Goal: Task Accomplishment & Management: Manage account settings

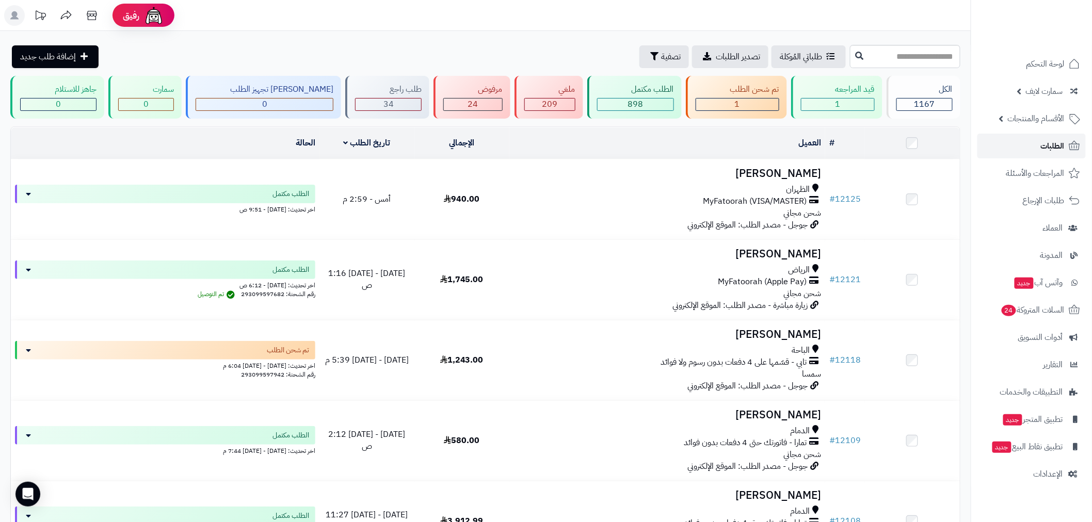
click at [1048, 154] on link "الطلبات" at bounding box center [1031, 146] width 108 height 25
